Goal: Information Seeking & Learning: Find specific fact

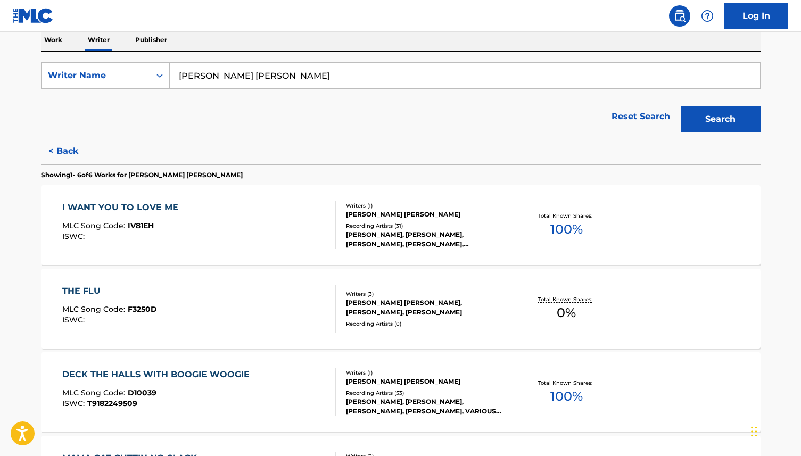
scroll to position [195, 0]
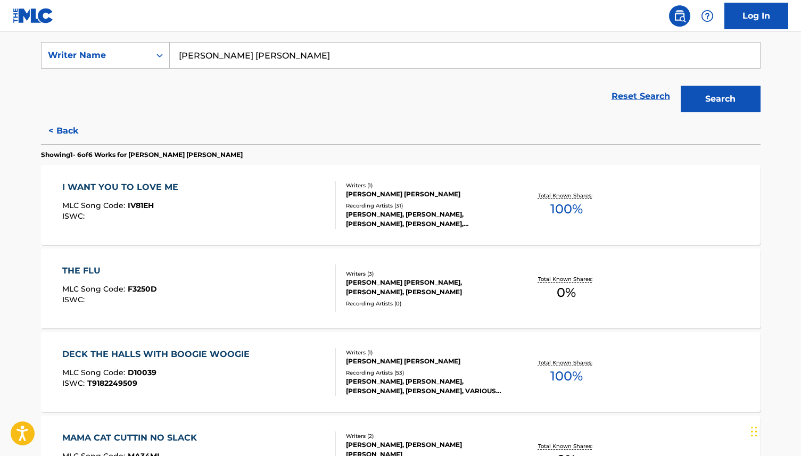
click at [365, 281] on div "[PERSON_NAME] [PERSON_NAME], [PERSON_NAME], [PERSON_NAME]" at bounding box center [426, 287] width 161 height 19
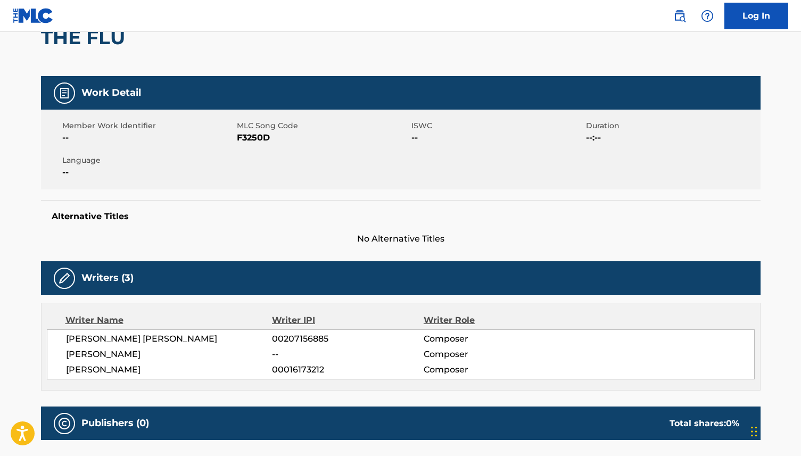
scroll to position [28, 0]
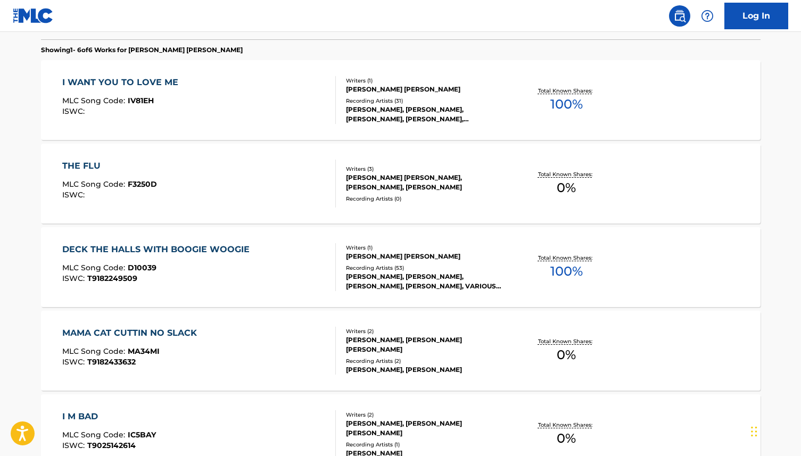
scroll to position [302, 0]
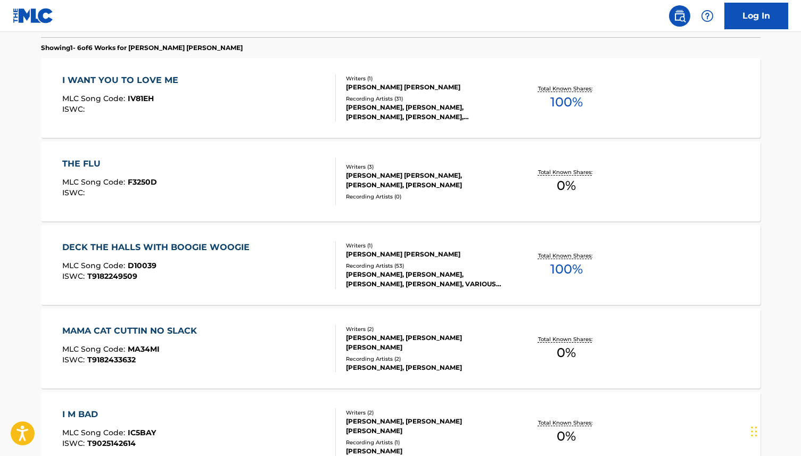
click at [373, 340] on div "[PERSON_NAME], [PERSON_NAME] [PERSON_NAME]" at bounding box center [426, 342] width 161 height 19
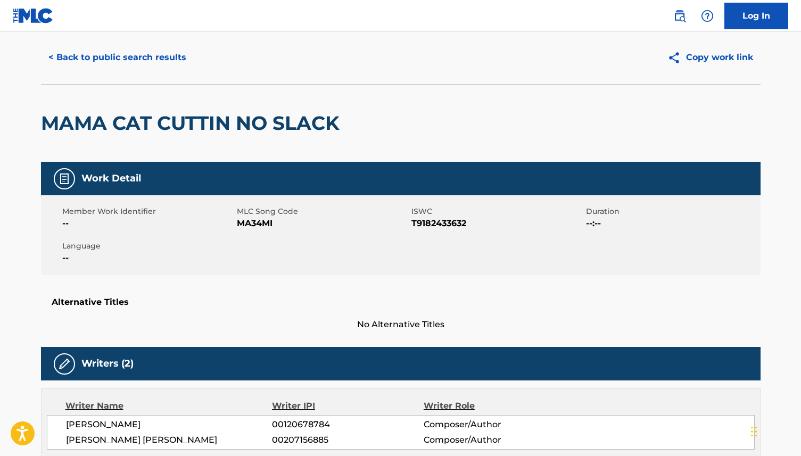
scroll to position [15, 0]
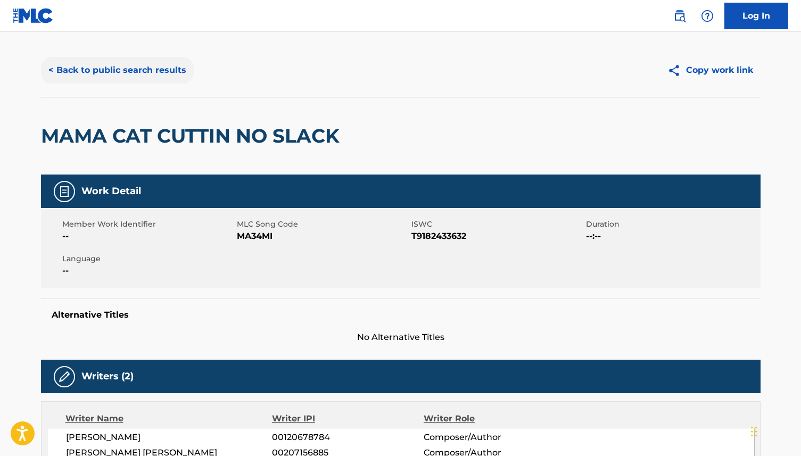
click at [86, 71] on button "< Back to public search results" at bounding box center [117, 70] width 153 height 27
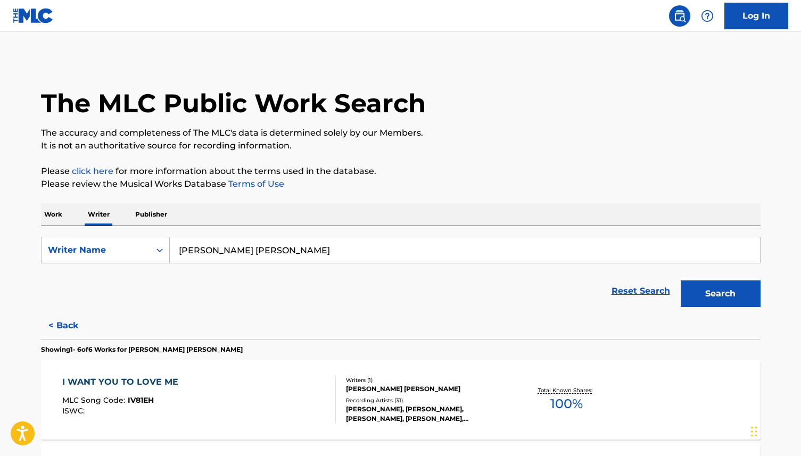
click at [55, 217] on p "Work" at bounding box center [53, 214] width 24 height 22
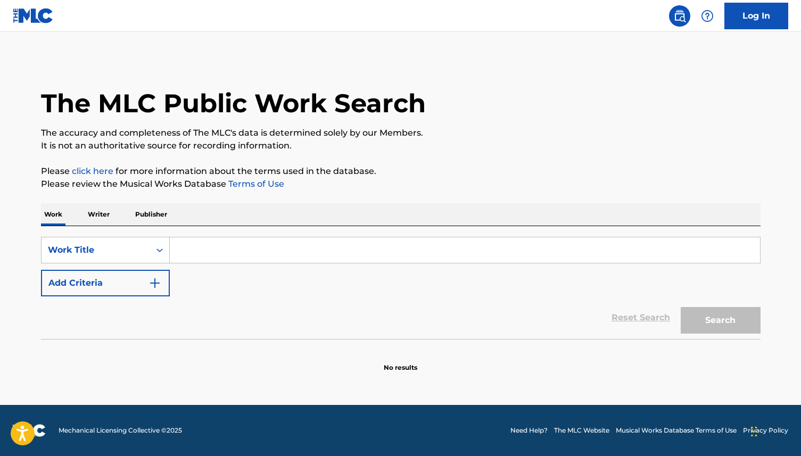
click at [196, 256] on input "Search Form" at bounding box center [465, 251] width 591 height 26
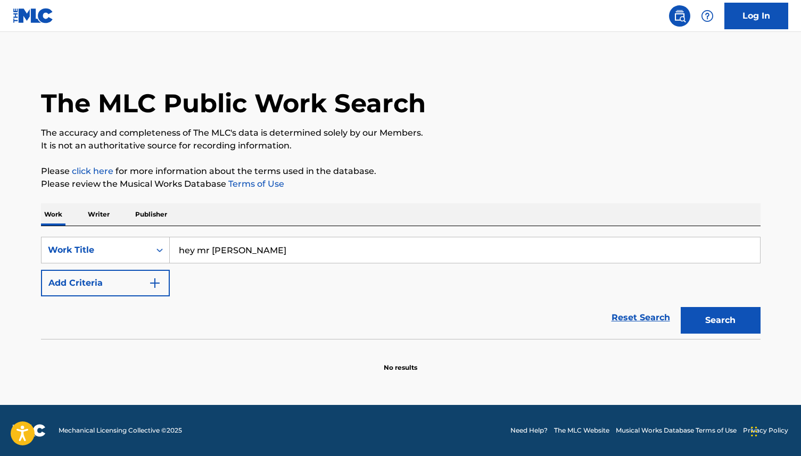
click at [681, 307] on button "Search" at bounding box center [721, 320] width 80 height 27
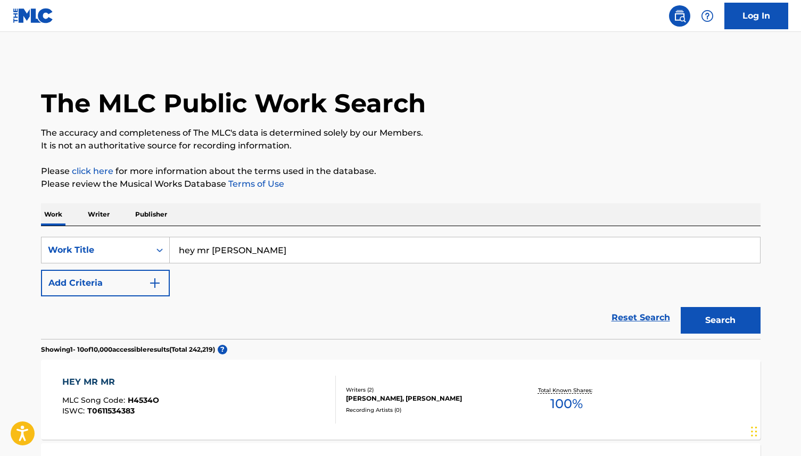
type input "hey mr [PERSON_NAME]"
click at [681, 307] on button "Search" at bounding box center [721, 320] width 80 height 27
